Goal: Find specific page/section: Find specific page/section

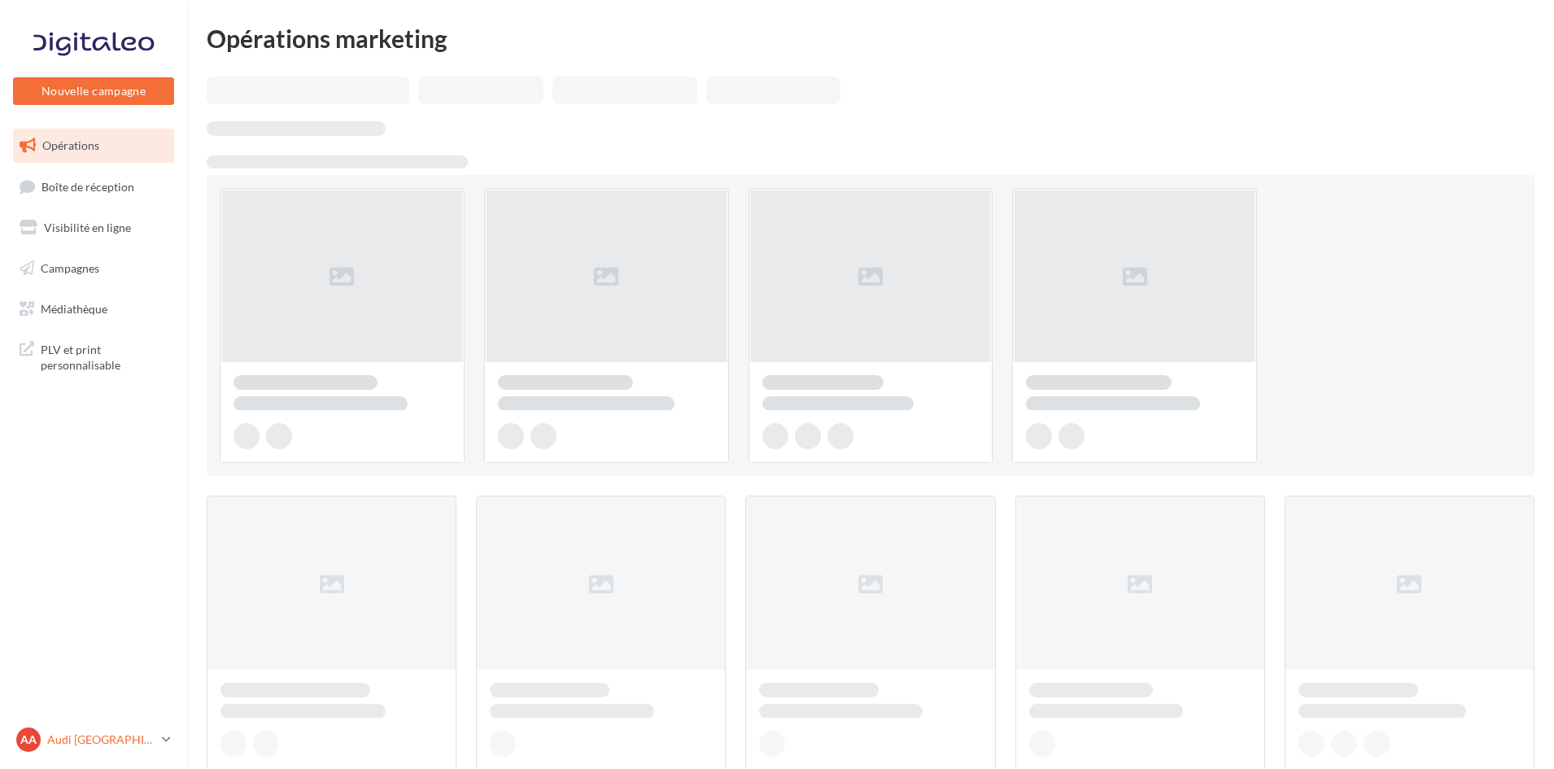
click at [107, 740] on p "Audi [GEOGRAPHIC_DATA]" at bounding box center [101, 739] width 108 height 16
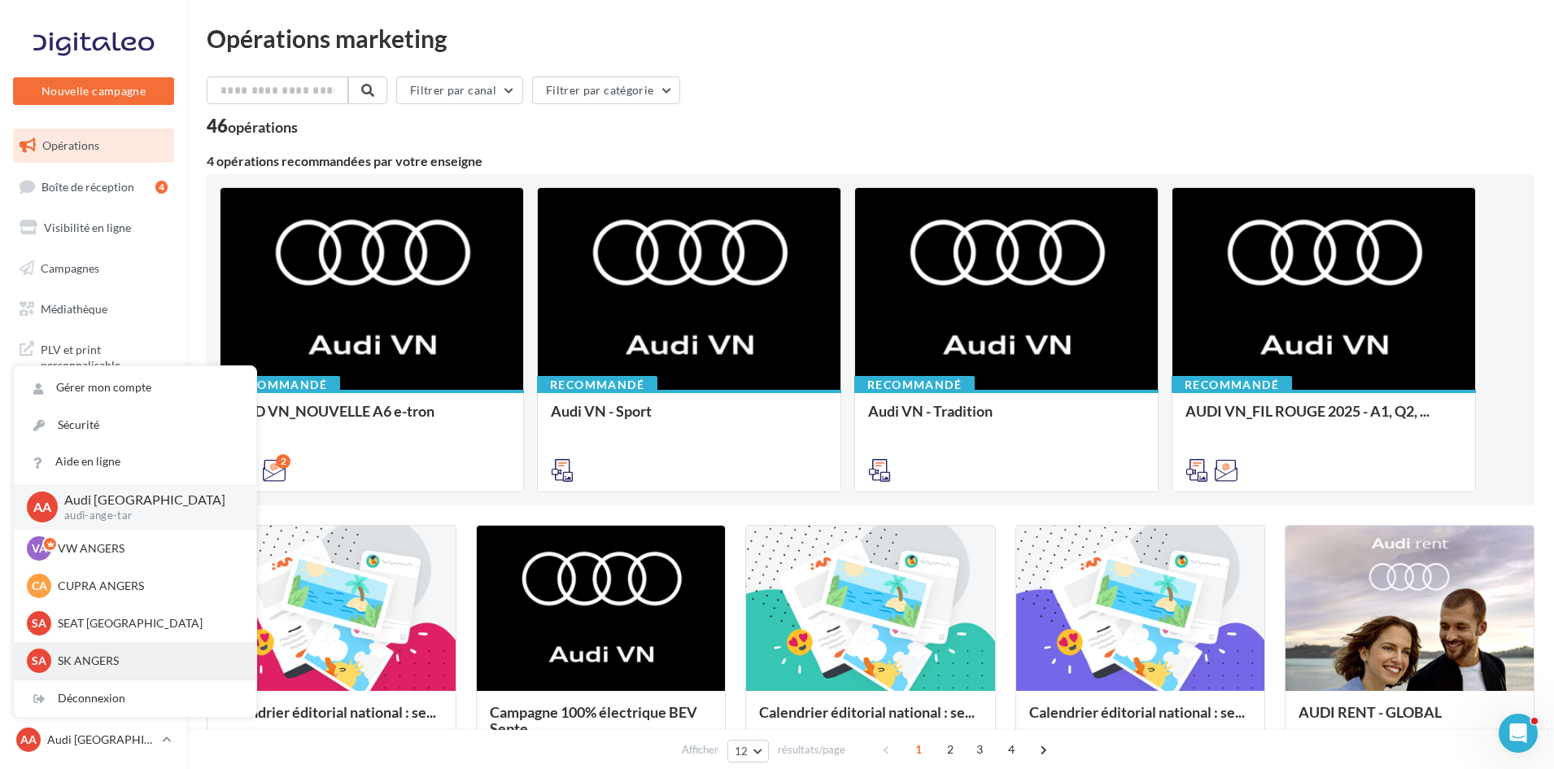
click at [110, 654] on p "SK ANGERS" at bounding box center [147, 660] width 179 height 16
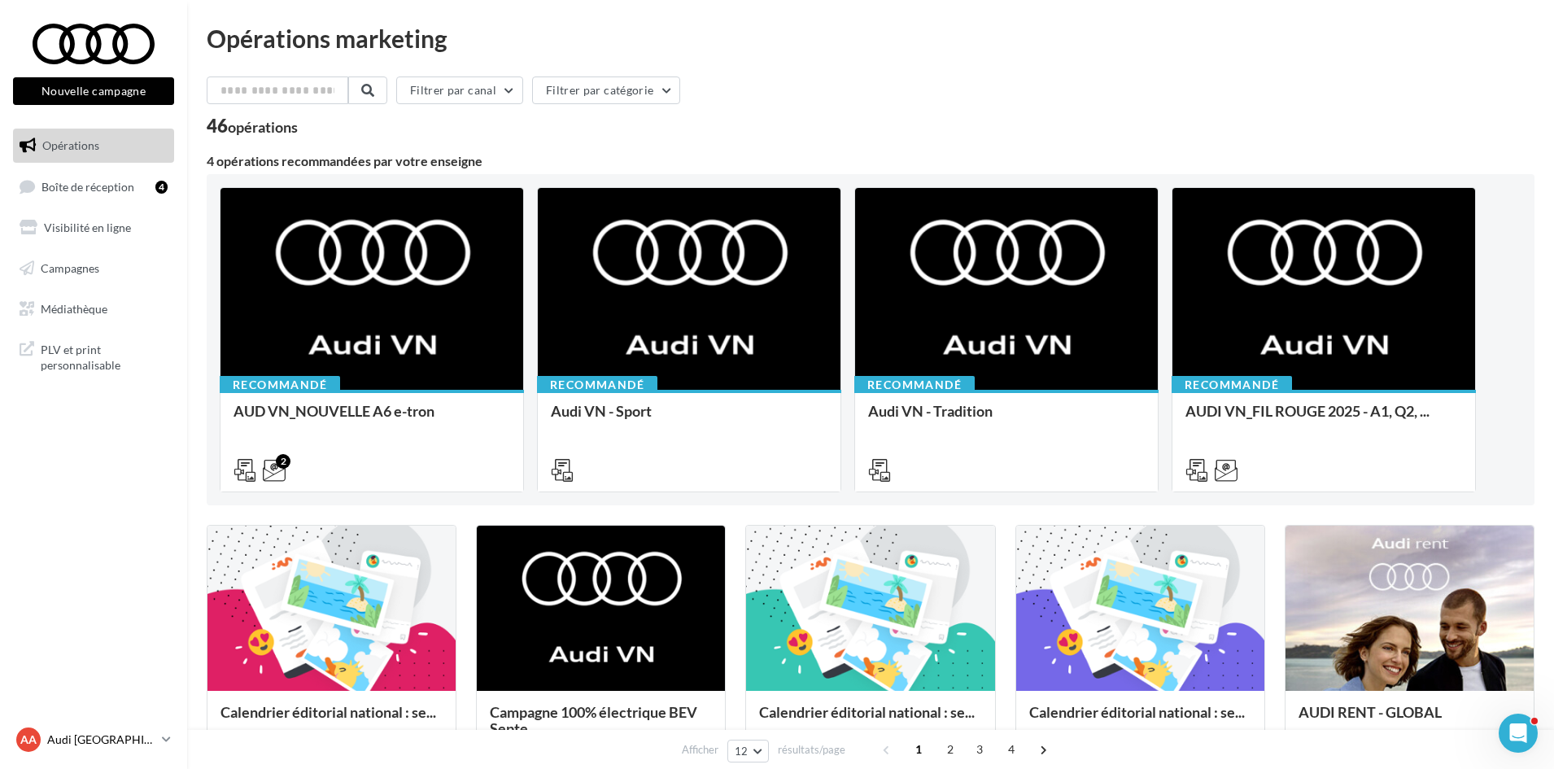
click at [110, 726] on link "AA Audi ANGERS audi-ange-tar" at bounding box center [93, 739] width 161 height 31
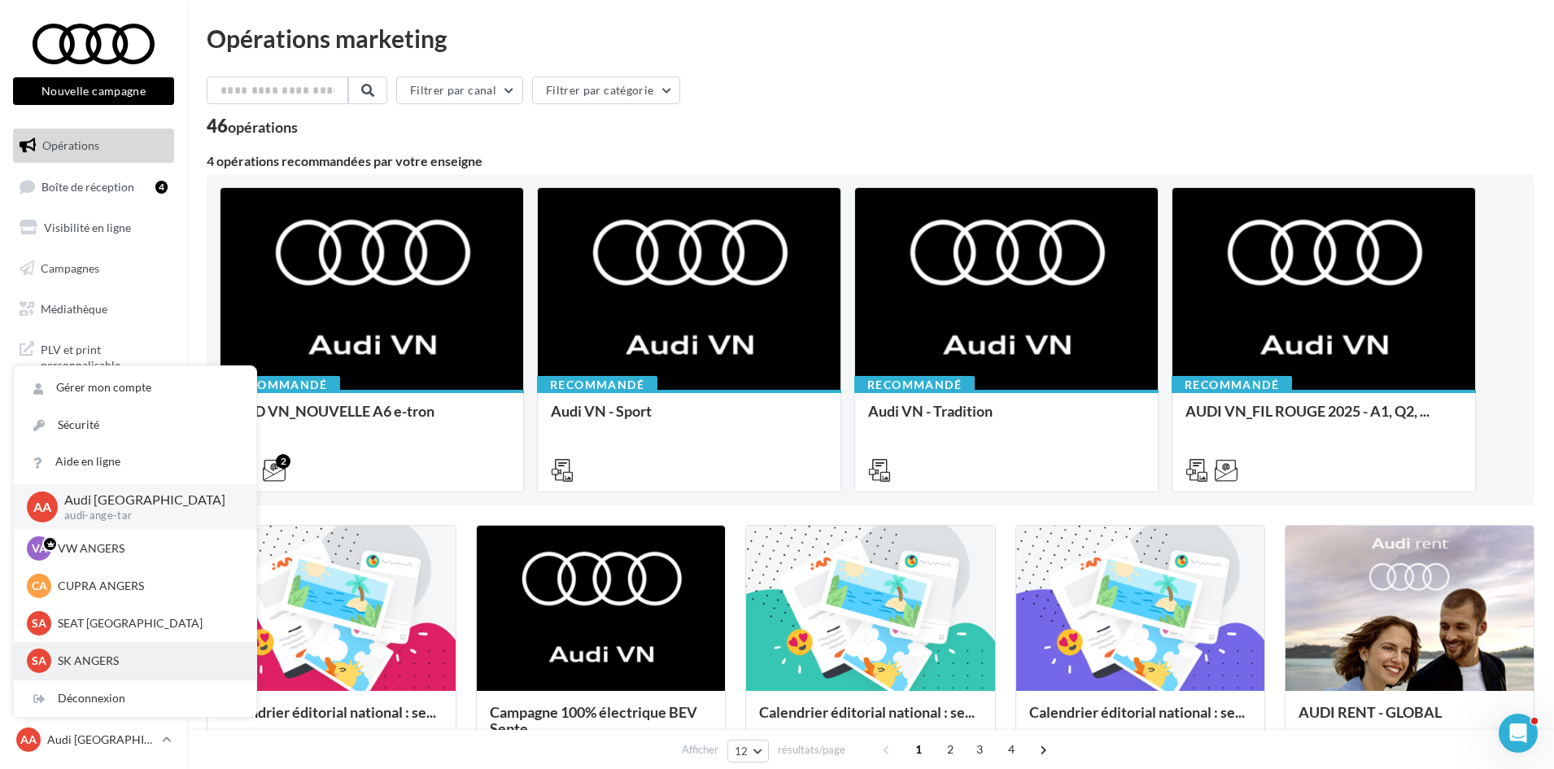
click at [93, 654] on p "SK ANGERS" at bounding box center [147, 660] width 179 height 16
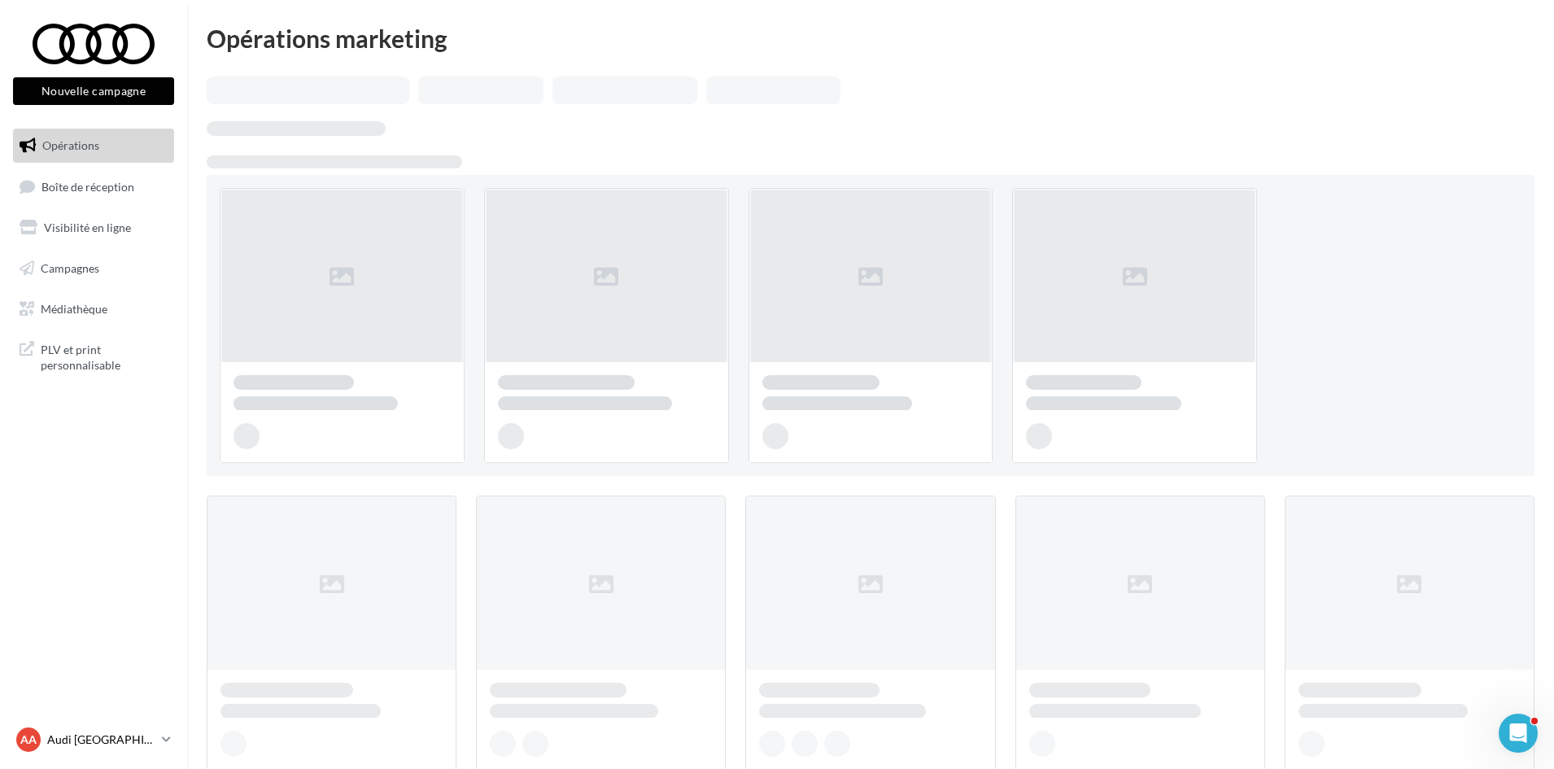
click at [103, 738] on p "Audi [GEOGRAPHIC_DATA]" at bounding box center [101, 739] width 108 height 16
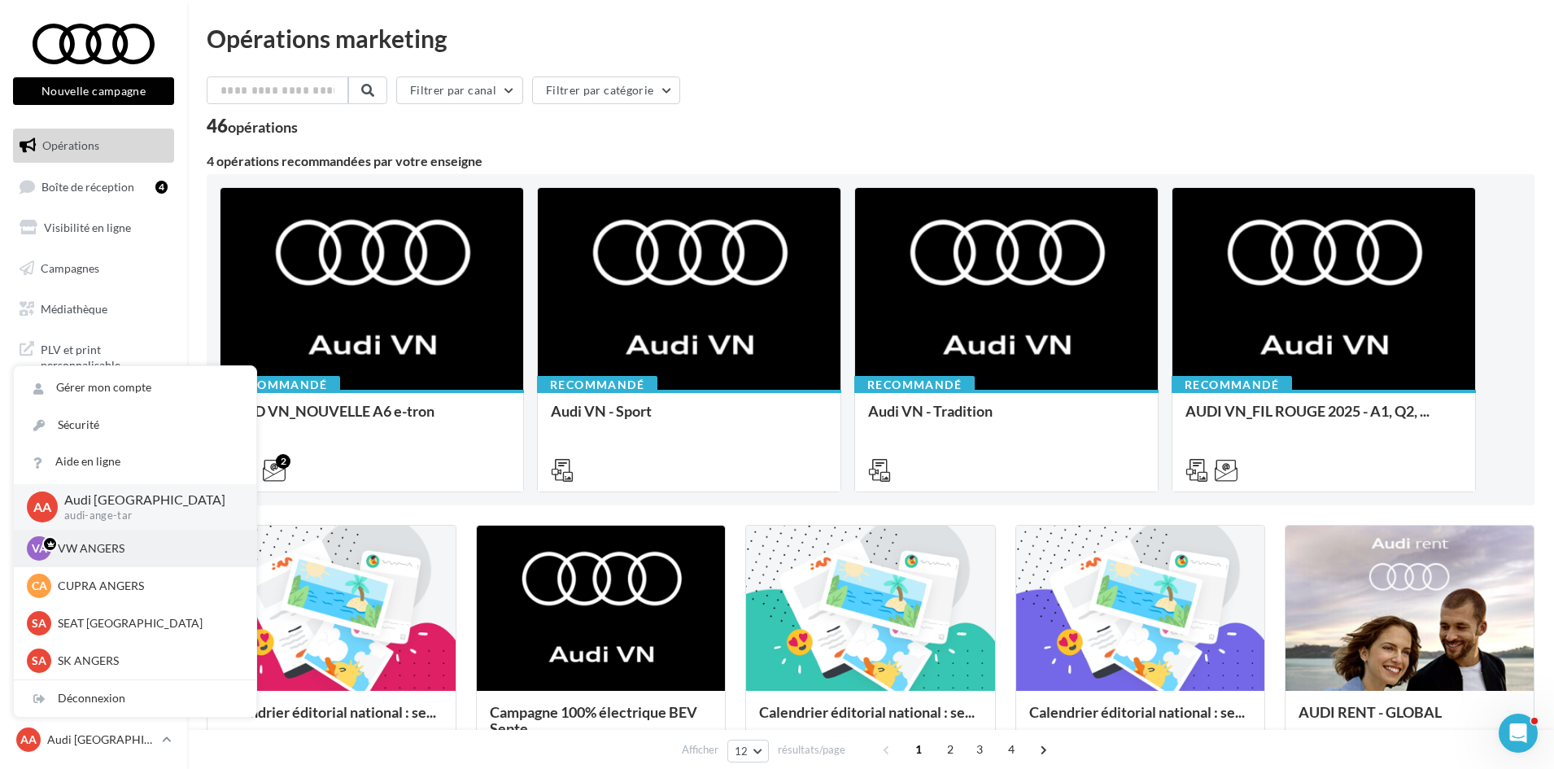
click at [113, 561] on div "VA VW ANGERS vw-ang-tar" at bounding box center [135, 548] width 216 height 24
